Goal: Information Seeking & Learning: Learn about a topic

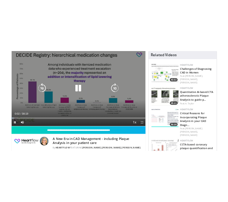
scroll to position [58, 0]
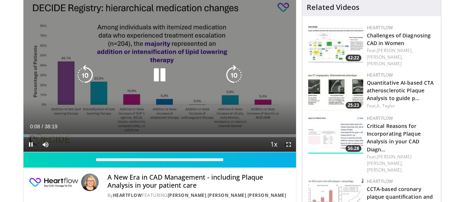
click at [150, 82] on icon "Video Player" at bounding box center [159, 75] width 21 height 21
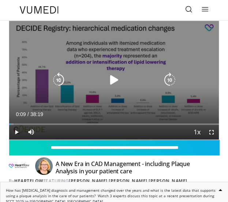
scroll to position [0, 0]
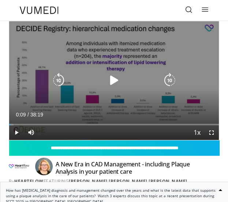
click at [111, 83] on icon "Video Player" at bounding box center [114, 80] width 15 height 15
click at [114, 84] on icon "Video Player" at bounding box center [114, 80] width 15 height 15
click at [114, 79] on icon "Video Player" at bounding box center [114, 80] width 15 height 15
click at [116, 81] on icon "Video Player" at bounding box center [114, 80] width 15 height 15
click at [115, 78] on icon "Video Player" at bounding box center [114, 80] width 15 height 15
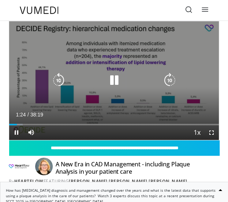
click at [111, 80] on icon "Video Player" at bounding box center [114, 80] width 15 height 15
click at [112, 77] on icon "Video Player" at bounding box center [114, 80] width 15 height 15
click at [119, 78] on icon "Video Player" at bounding box center [114, 80] width 15 height 15
click at [115, 81] on icon "Video Player" at bounding box center [114, 80] width 15 height 15
click at [107, 77] on icon "Video Player" at bounding box center [114, 80] width 15 height 15
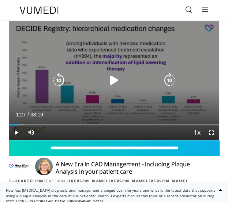
click at [113, 77] on icon "Video Player" at bounding box center [114, 80] width 15 height 15
click at [113, 79] on icon "Video Player" at bounding box center [114, 80] width 15 height 15
click at [116, 81] on icon "Video Player" at bounding box center [114, 80] width 15 height 15
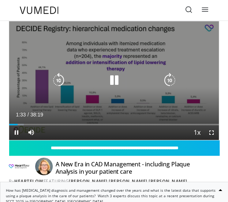
click at [117, 78] on icon "Video Player" at bounding box center [114, 80] width 15 height 15
click at [113, 74] on icon "Video Player" at bounding box center [114, 80] width 15 height 15
click at [114, 80] on icon "Video Player" at bounding box center [114, 80] width 15 height 15
click at [113, 81] on icon "Video Player" at bounding box center [114, 80] width 15 height 15
click at [114, 83] on icon "Video Player" at bounding box center [114, 80] width 15 height 15
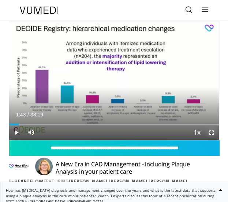
click at [216, 135] on span "Video Player" at bounding box center [212, 132] width 15 height 15
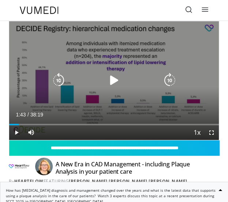
click at [106, 76] on div "Video Player" at bounding box center [114, 80] width 126 height 15
click at [110, 77] on icon "Video Player" at bounding box center [114, 80] width 15 height 15
click at [119, 80] on icon "Video Player" at bounding box center [114, 80] width 15 height 15
click at [115, 77] on icon "Video Player" at bounding box center [114, 80] width 15 height 15
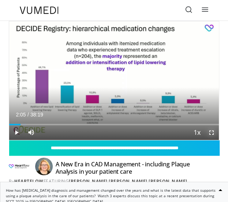
drag, startPoint x: 212, startPoint y: 135, endPoint x: 212, endPoint y: 180, distance: 44.4
click at [212, 135] on span "Video Player" at bounding box center [212, 132] width 15 height 15
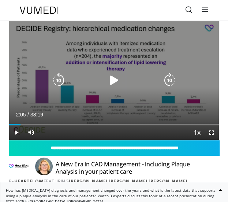
click at [116, 75] on icon "Video Player" at bounding box center [114, 80] width 15 height 15
click at [116, 81] on icon "Video Player" at bounding box center [114, 80] width 15 height 15
click at [109, 81] on icon "Video Player" at bounding box center [114, 80] width 15 height 15
click at [111, 81] on icon "Video Player" at bounding box center [114, 80] width 15 height 15
click at [118, 84] on icon "Video Player" at bounding box center [114, 80] width 15 height 15
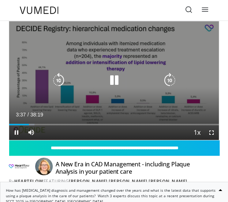
click at [115, 76] on icon "Video Player" at bounding box center [114, 80] width 15 height 15
click at [104, 77] on div "Video Player" at bounding box center [114, 80] width 126 height 15
click at [120, 77] on icon "Video Player" at bounding box center [114, 80] width 15 height 15
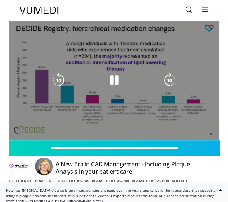
click at [106, 96] on div "10 seconds Tap to unmute" at bounding box center [114, 80] width 210 height 118
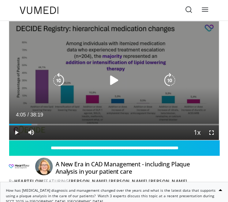
click at [121, 79] on div "Video Player" at bounding box center [114, 80] width 126 height 15
click at [107, 76] on icon "Video Player" at bounding box center [114, 80] width 15 height 15
click at [109, 108] on div "10 seconds Tap to unmute" at bounding box center [114, 80] width 210 height 118
click at [119, 77] on icon "Video Player" at bounding box center [114, 80] width 15 height 15
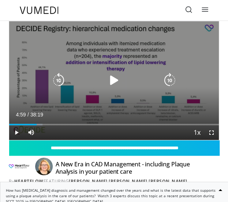
drag, startPoint x: 119, startPoint y: 77, endPoint x: 166, endPoint y: 100, distance: 53.3
click at [166, 100] on div "10 seconds Tap to unmute" at bounding box center [114, 80] width 210 height 118
click at [108, 70] on div "10 seconds Tap to unmute" at bounding box center [114, 80] width 210 height 118
click at [115, 86] on icon "Video Player" at bounding box center [114, 80] width 15 height 15
click at [116, 80] on icon "Video Player" at bounding box center [114, 80] width 15 height 15
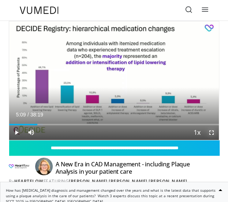
click at [212, 133] on span "Video Player" at bounding box center [212, 132] width 15 height 15
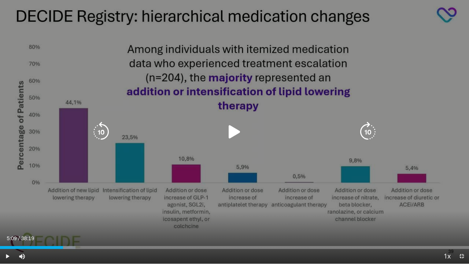
click at [153, 173] on div "10 seconds Tap to unmute" at bounding box center [234, 132] width 469 height 264
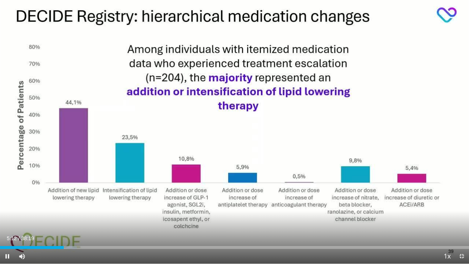
click at [153, 173] on div "10 seconds Tap to unmute" at bounding box center [234, 132] width 469 height 264
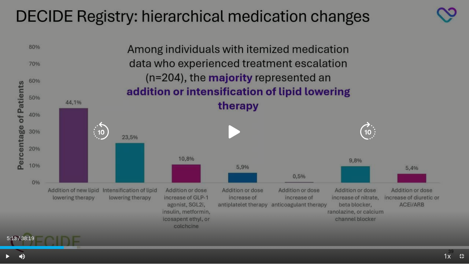
click at [153, 174] on div "10 seconds Tap to unmute" at bounding box center [234, 132] width 469 height 264
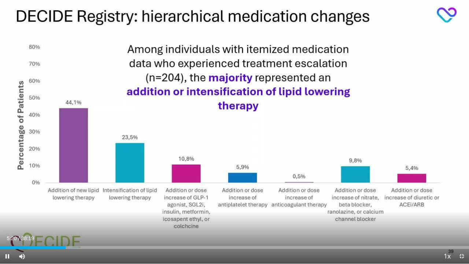
click at [133, 177] on div "10 seconds Tap to unmute" at bounding box center [234, 132] width 469 height 264
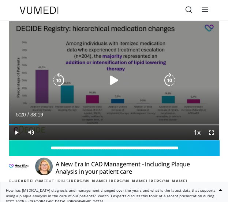
click at [116, 82] on icon "Video Player" at bounding box center [114, 80] width 15 height 15
click at [109, 94] on div "10 seconds Tap to unmute" at bounding box center [114, 80] width 210 height 118
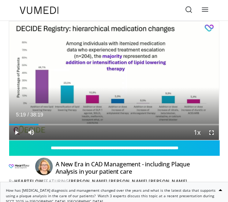
click at [77, 14] on div "Specialties Adult & Family Medicine Allergy, [MEDICAL_DATA], Immunology Anesthe…" at bounding box center [114, 10] width 198 height 21
click at [213, 130] on span "Video Player" at bounding box center [212, 132] width 15 height 15
click at [215, 132] on span "Video Player" at bounding box center [212, 132] width 15 height 15
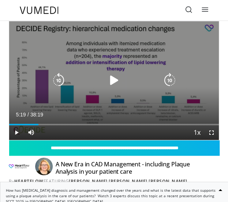
click at [110, 85] on icon "Video Player" at bounding box center [114, 80] width 15 height 15
click at [99, 96] on div "10 seconds Tap to unmute" at bounding box center [114, 80] width 210 height 118
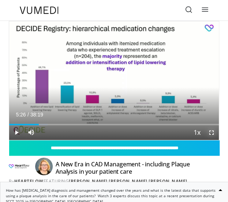
click at [215, 132] on span "Video Player" at bounding box center [212, 132] width 15 height 15
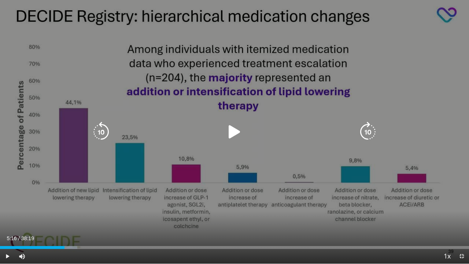
click at [230, 131] on icon "Video Player" at bounding box center [234, 132] width 21 height 21
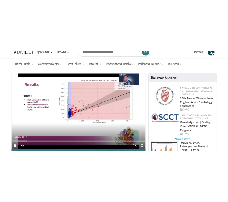
scroll to position [12, 0]
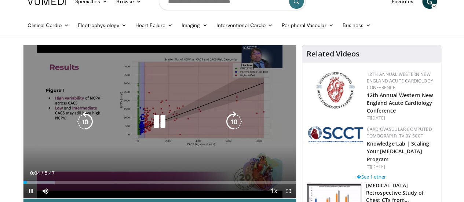
click at [157, 128] on icon "Video Player" at bounding box center [159, 121] width 21 height 21
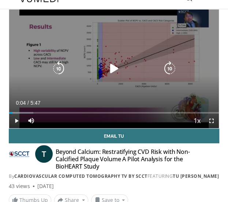
click at [112, 64] on icon "Video Player" at bounding box center [114, 68] width 15 height 15
click at [114, 67] on icon "Video Player" at bounding box center [114, 68] width 15 height 15
click at [111, 61] on icon "Video Player" at bounding box center [114, 68] width 15 height 15
click at [112, 67] on icon "Video Player" at bounding box center [114, 68] width 15 height 15
click at [121, 60] on div "10 seconds Tap to unmute" at bounding box center [114, 69] width 210 height 118
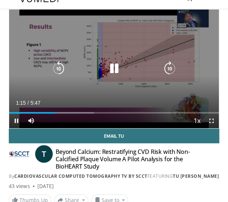
click at [113, 69] on icon "Video Player" at bounding box center [114, 68] width 15 height 15
click at [112, 70] on icon "Video Player" at bounding box center [114, 68] width 15 height 15
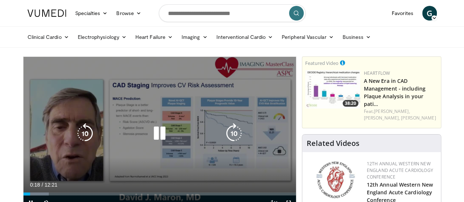
click at [157, 135] on icon "Video Player" at bounding box center [159, 133] width 21 height 21
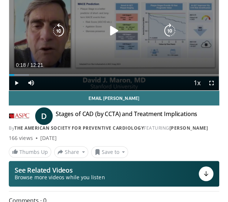
scroll to position [47, 0]
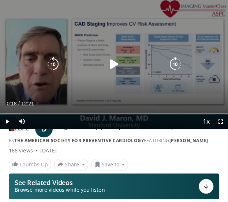
click at [111, 54] on div "10 seconds Tap to unmute" at bounding box center [114, 64] width 228 height 129
click at [112, 63] on icon "Video Player" at bounding box center [114, 64] width 15 height 15
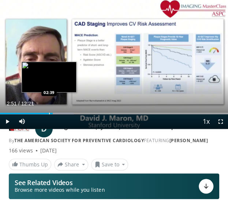
click at [49, 114] on div "Progress Bar" at bounding box center [49, 113] width 1 height 1
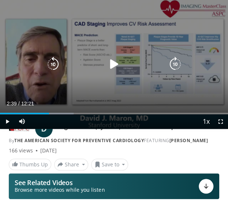
click at [114, 65] on icon "Video Player" at bounding box center [114, 64] width 15 height 15
click at [116, 65] on icon "Video Player" at bounding box center [114, 64] width 15 height 15
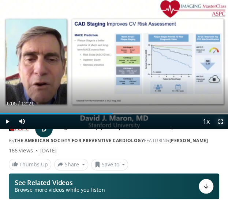
click at [226, 117] on span "Video Player" at bounding box center [221, 121] width 15 height 15
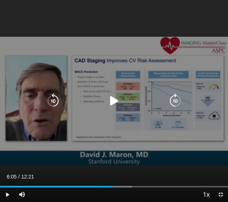
scroll to position [67, 0]
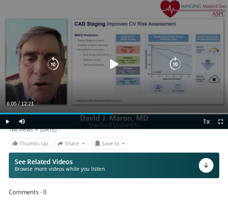
click at [120, 62] on icon "Video Player" at bounding box center [114, 64] width 15 height 15
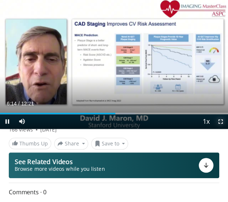
click at [221, 121] on span "Video Player" at bounding box center [221, 121] width 15 height 15
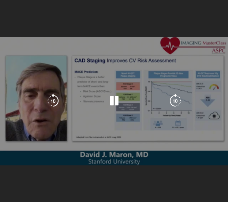
scroll to position [89, 0]
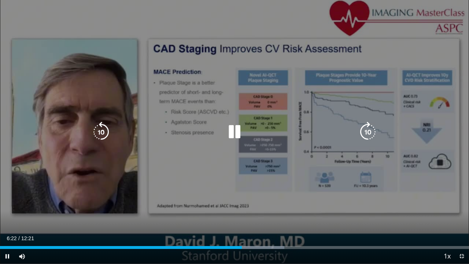
click at [188, 170] on div "20 seconds Tap to unmute" at bounding box center [234, 132] width 469 height 264
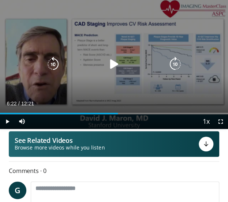
click at [113, 61] on icon "Video Player" at bounding box center [114, 64] width 15 height 15
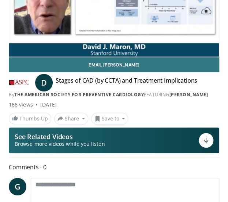
scroll to position [0, 0]
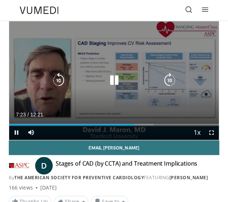
click at [110, 77] on icon "Video Player" at bounding box center [114, 80] width 15 height 15
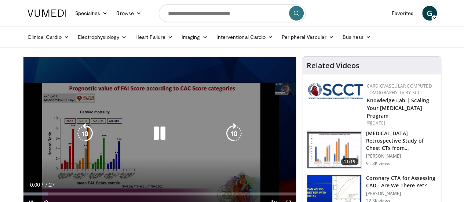
click at [150, 143] on icon "Video Player" at bounding box center [159, 133] width 21 height 21
